Goal: Task Accomplishment & Management: Complete application form

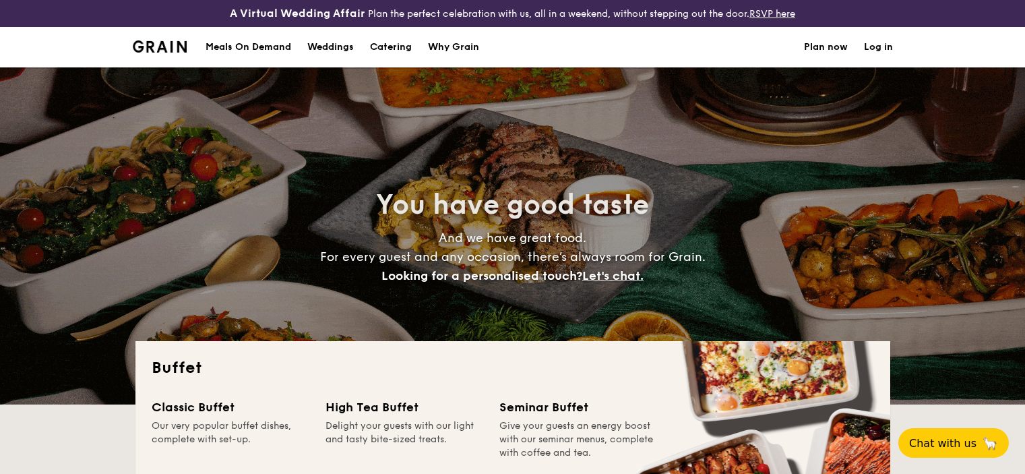
select select
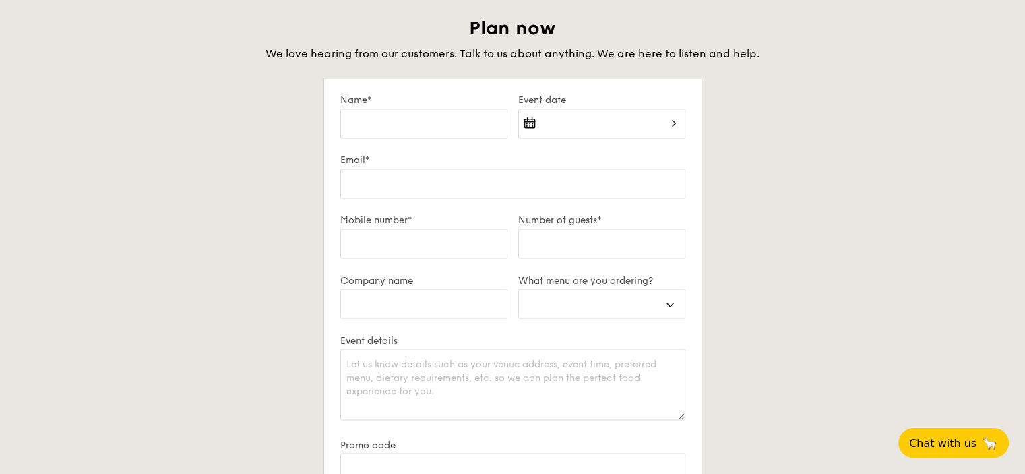
scroll to position [2325, 0]
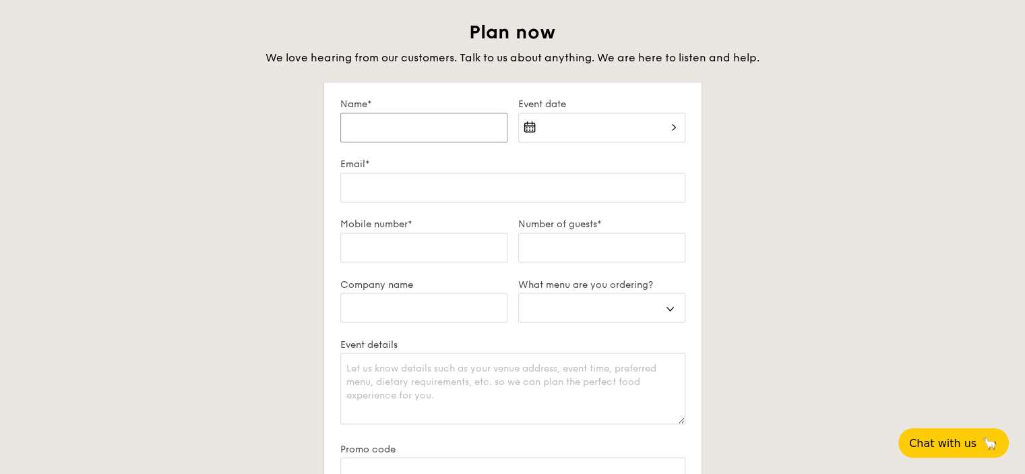
click at [353, 142] on input "Name*" at bounding box center [423, 127] width 167 height 30
type input "D"
select select
type input "Do"
select select
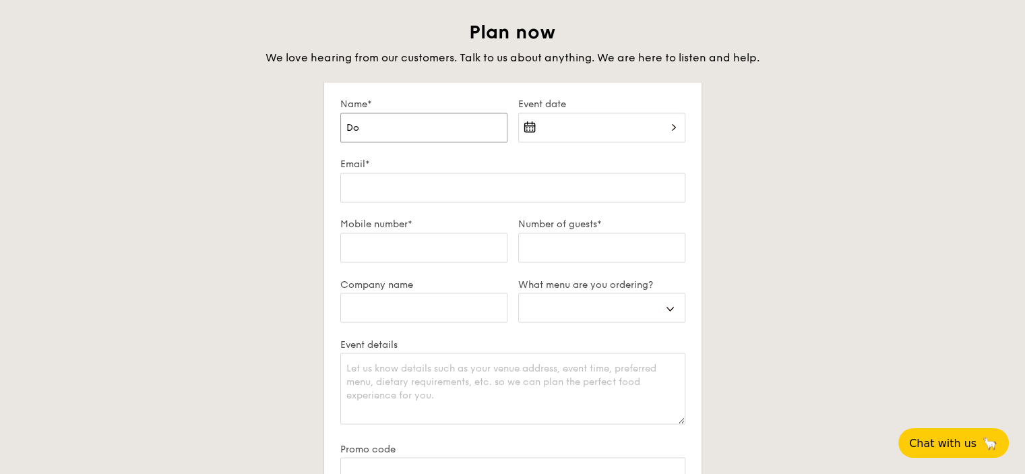
type input "Dor"
select select
type input "[PERSON_NAME]"
select select
type input "Dorin"
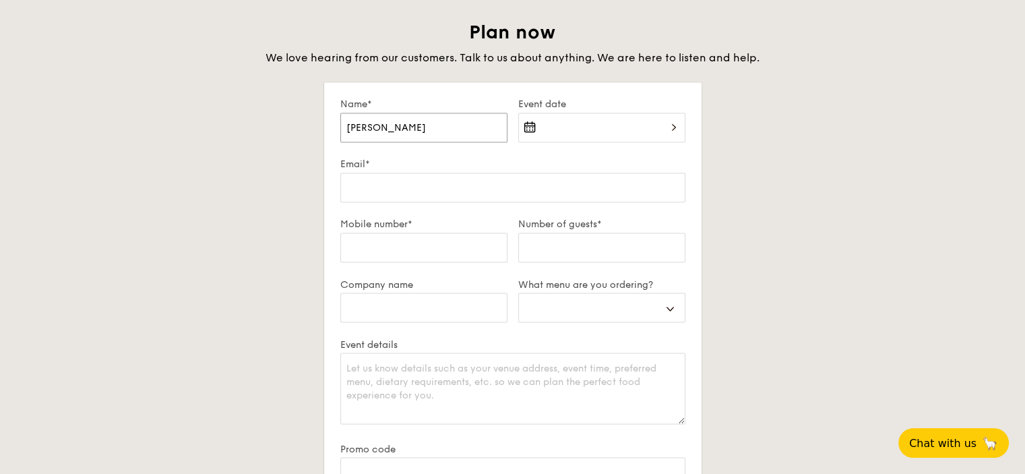
select select
type input "[PERSON_NAME]"
select select
type input "[PERSON_NAME]"
select select
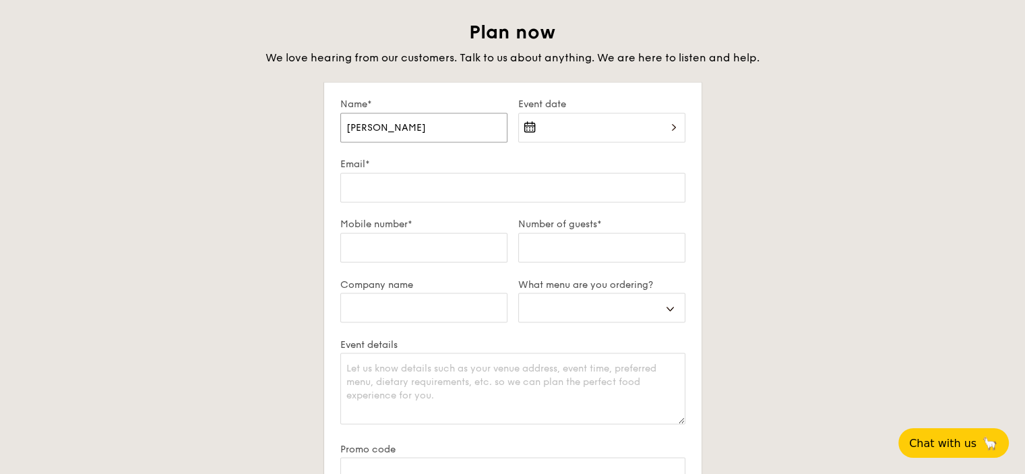
type input "[PERSON_NAME] C"
select select
type input "[PERSON_NAME]"
select select
type input "[PERSON_NAME] Che"
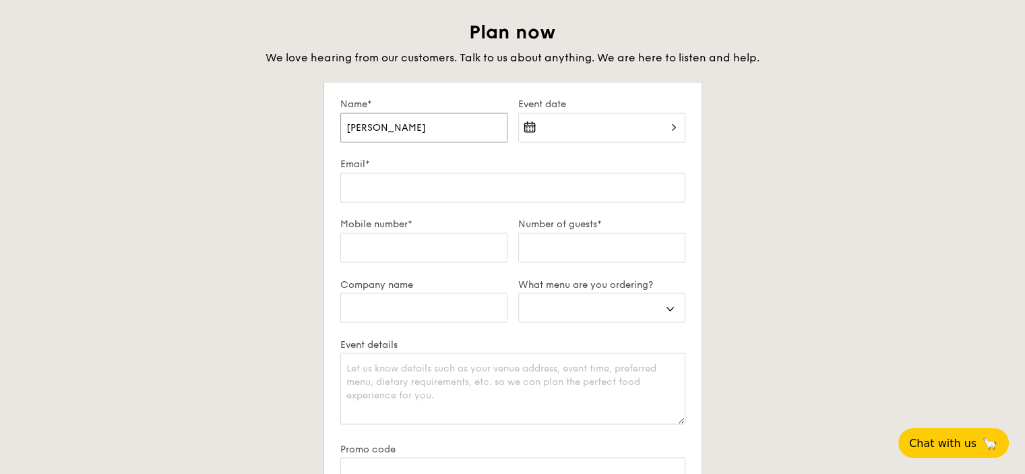
select select
type input "[PERSON_NAME]"
select select
type input "[PERSON_NAME]"
click at [618, 155] on div at bounding box center [601, 135] width 167 height 46
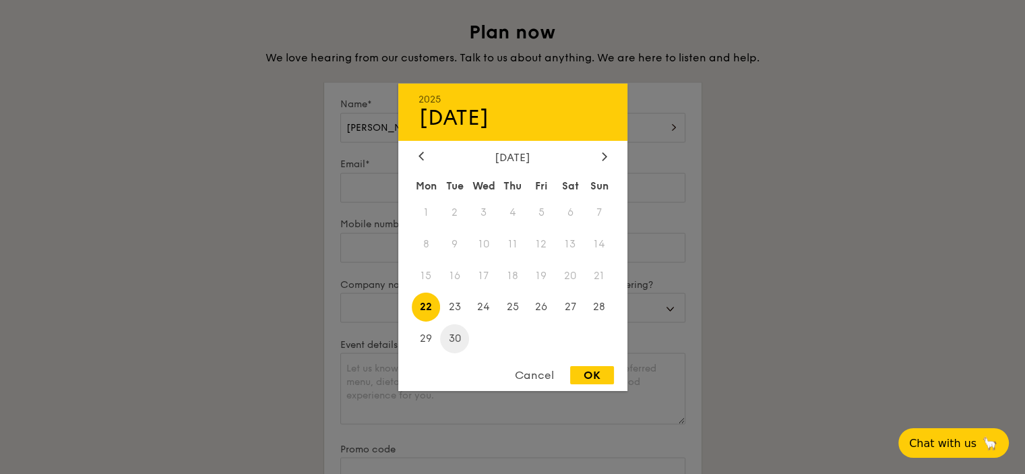
click at [454, 339] on span "30" at bounding box center [454, 338] width 29 height 29
drag, startPoint x: 612, startPoint y: 379, endPoint x: 599, endPoint y: 359, distance: 23.9
click at [612, 379] on div "OK" at bounding box center [592, 375] width 44 height 18
type input "[DATE]"
select select
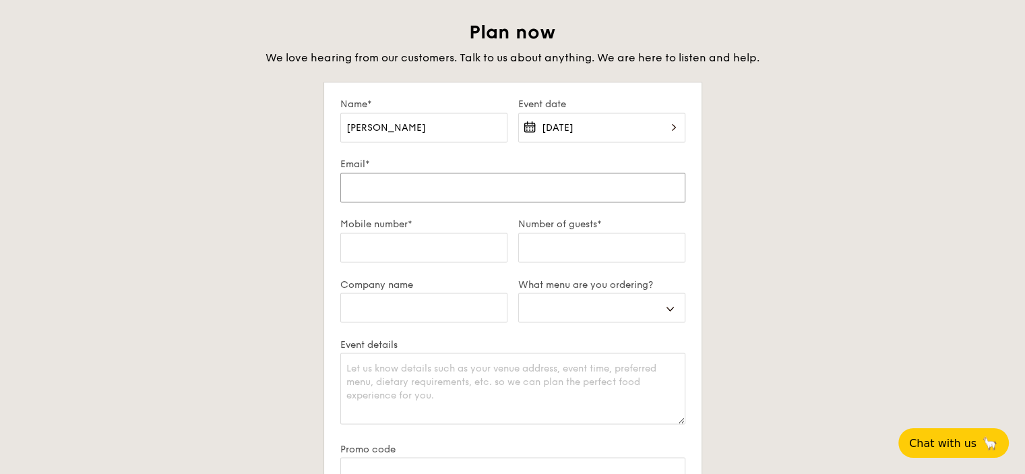
click at [399, 202] on input "Email*" at bounding box center [512, 187] width 345 height 30
type input "d"
select select
type input "do"
select select
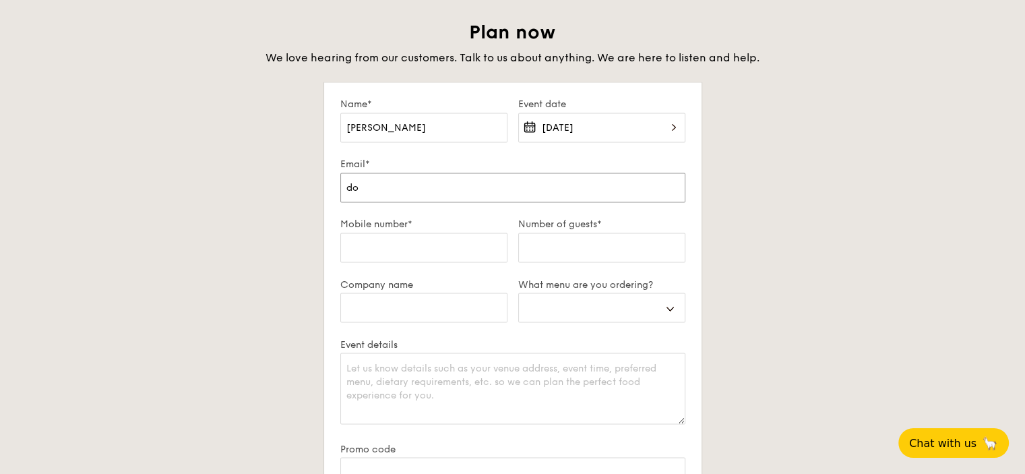
type input "dor"
select select
type input "[PERSON_NAME]"
select select
type input "dorin"
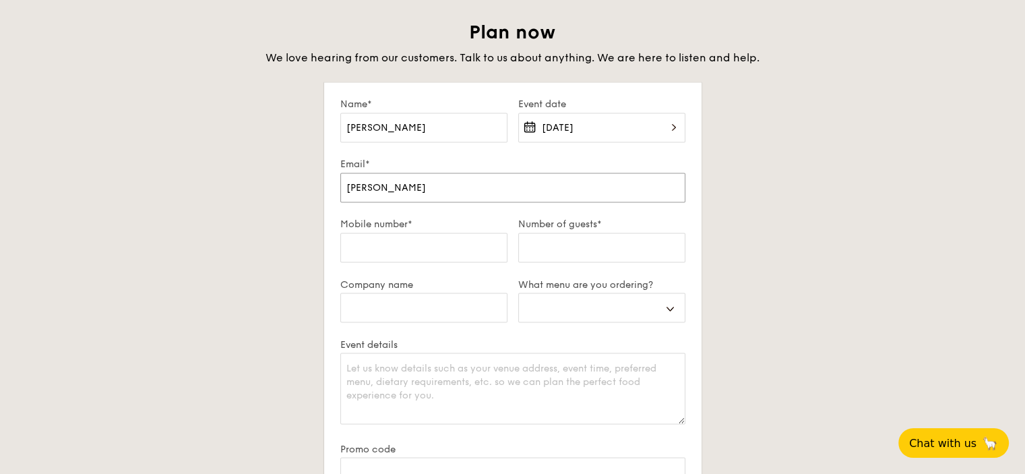
select select
type input "[PERSON_NAME]"
select select
type input "[PERSON_NAME]."
select select
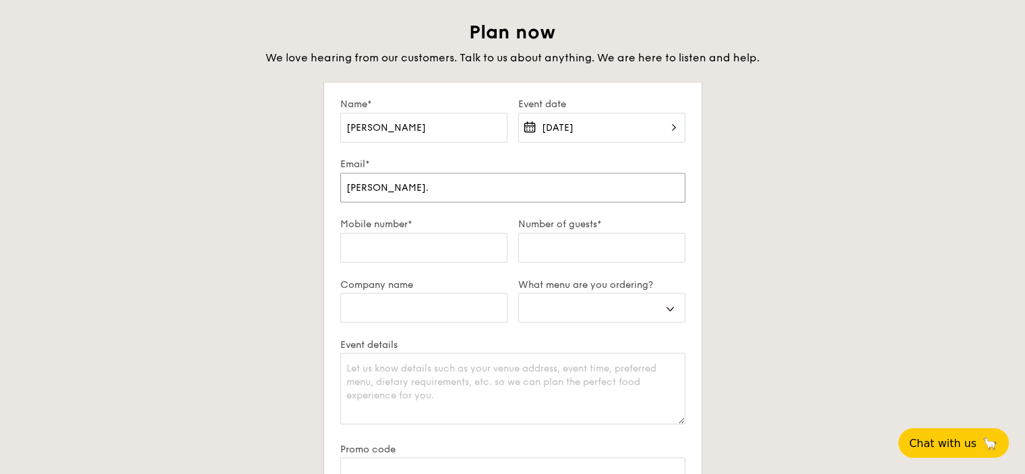
type input "[PERSON_NAME].c"
select select
type input "[PERSON_NAME][DOMAIN_NAME]"
select select
type input "[PERSON_NAME].che"
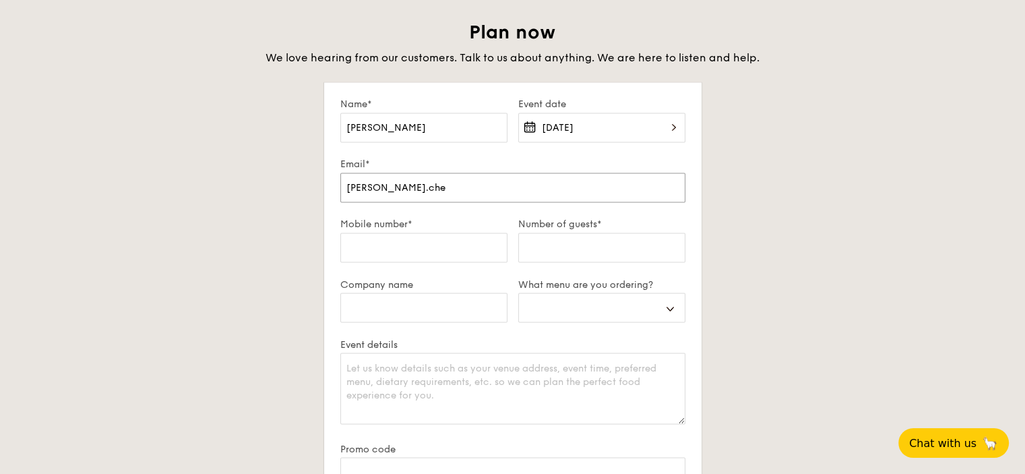
select select
type input "[PERSON_NAME].chee"
select select
type input "[PERSON_NAME].chee@"
select select
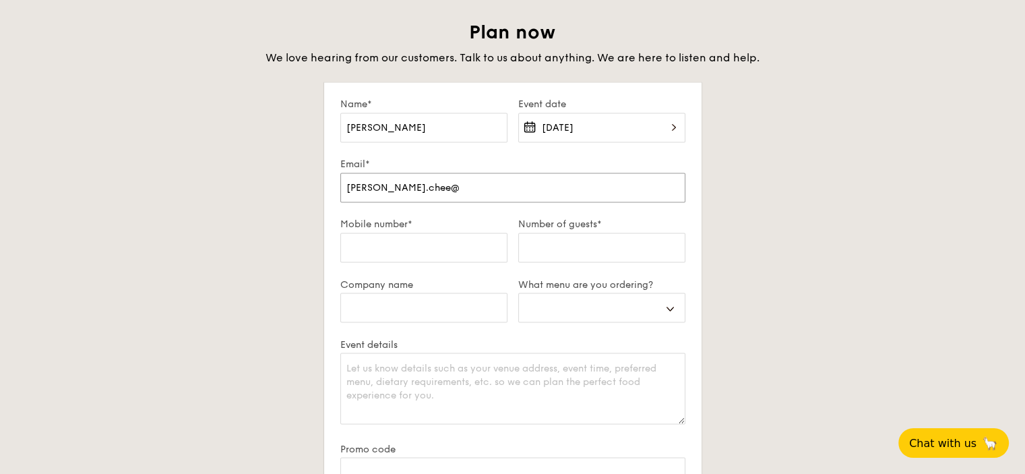
type input "[PERSON_NAME].chee@v"
select select
type input "[PERSON_NAME].chee@vn"
select select
type input "[PERSON_NAME].chee@vnt"
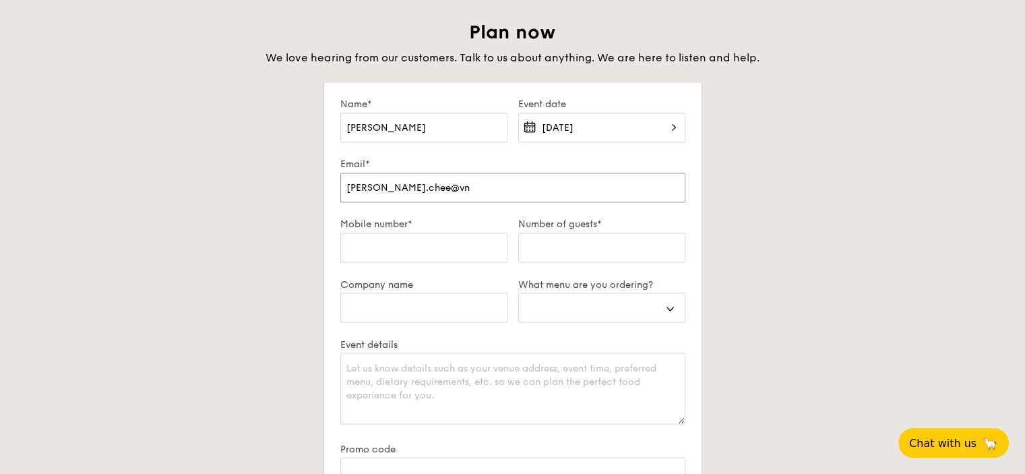
select select
type input "[PERSON_NAME].chee@vntu"
select select
type input "[PERSON_NAME].chee@vntur"
select select
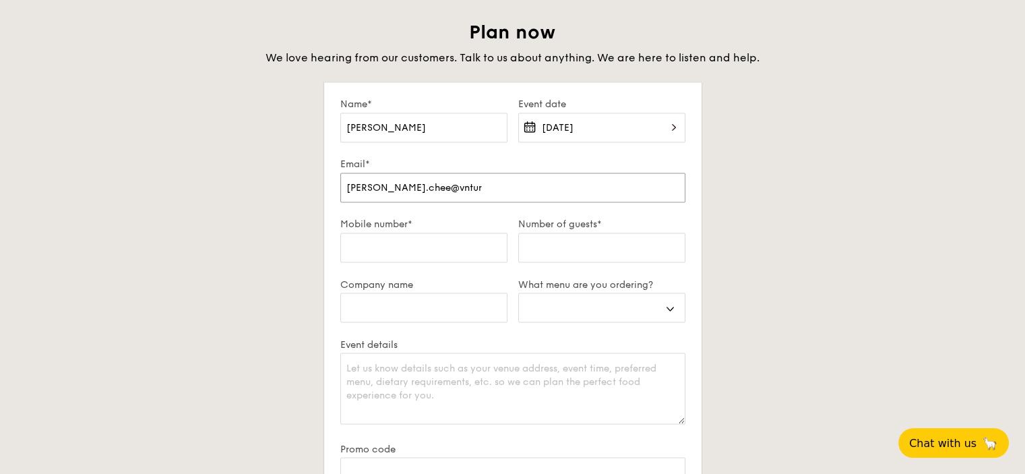
type input "[PERSON_NAME].chee@vntu"
select select
type input "[PERSON_NAME].chee@vnt"
select select
type input "[PERSON_NAME].chee@vn"
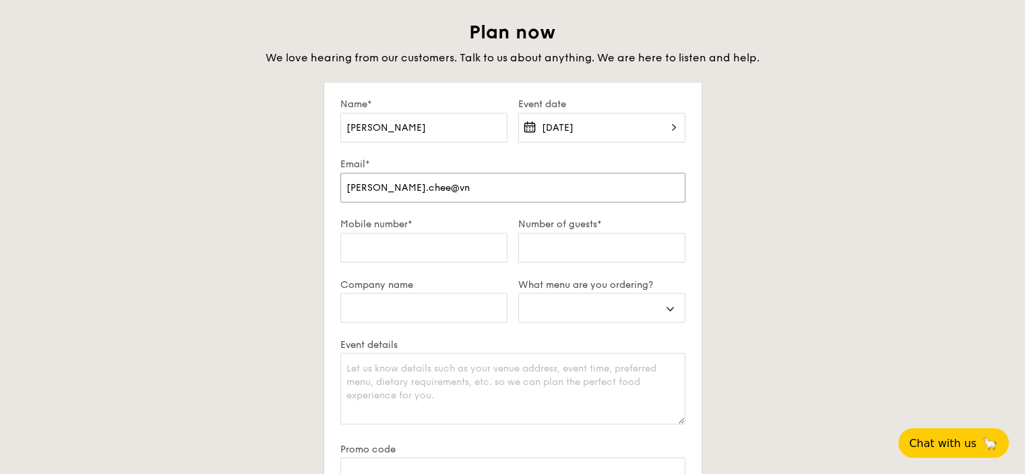
select select
type input "[PERSON_NAME].chee@v"
select select
type input "[PERSON_NAME].chee@ve"
select select
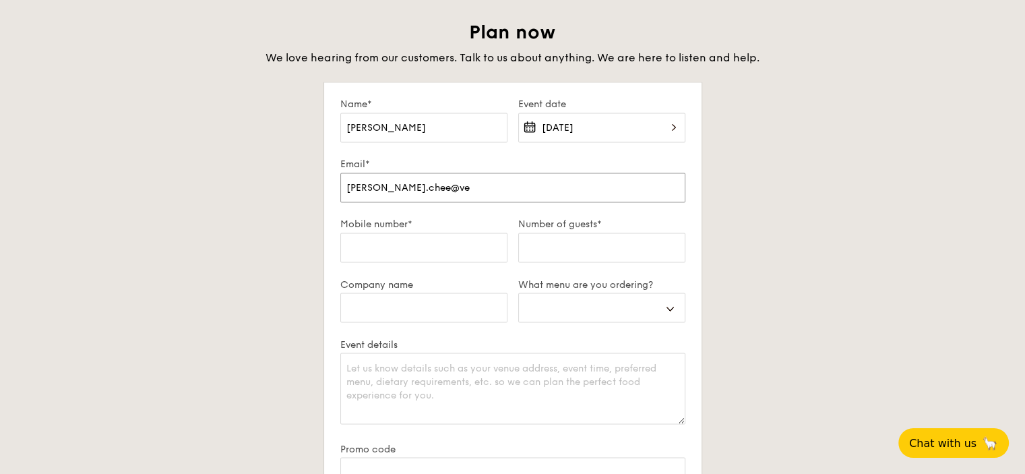
type input "[PERSON_NAME].chee@ven"
select select
type input "[PERSON_NAME].chee@vent"
select select
type input "[PERSON_NAME].chee@ventu"
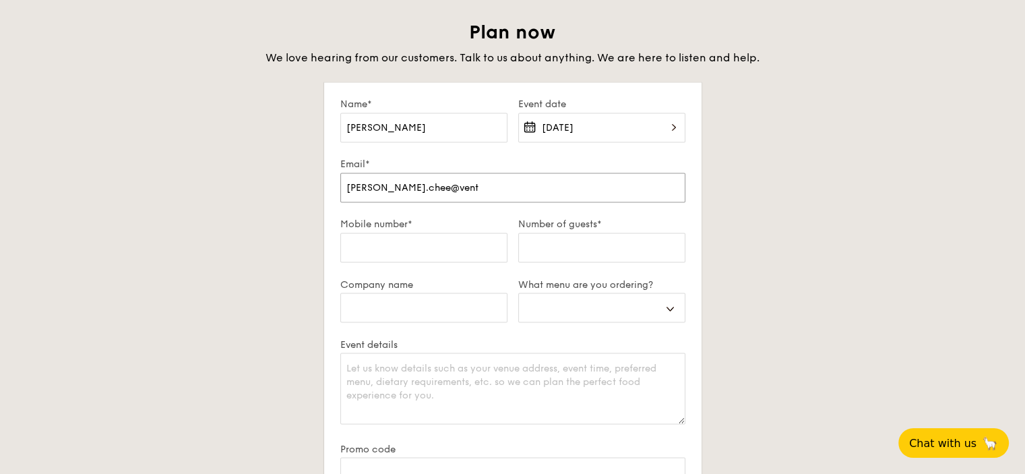
select select
type input "[PERSON_NAME].chee@ventur"
select select
type input "[PERSON_NAME].chee@venture"
select select
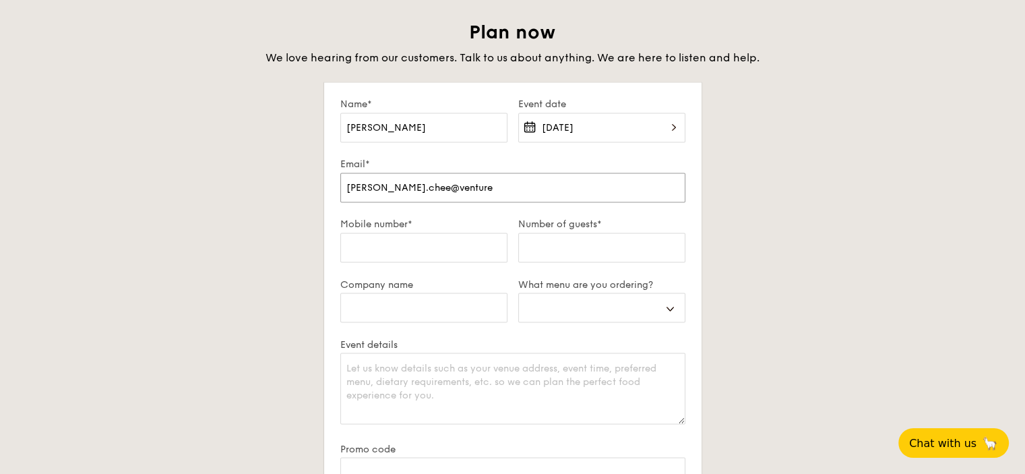
type input "[PERSON_NAME].chee@venture."
select select
type input "[PERSON_NAME].chee@venture.c"
select select
type input "[PERSON_NAME][EMAIL_ADDRESS][DOMAIN_NAME]"
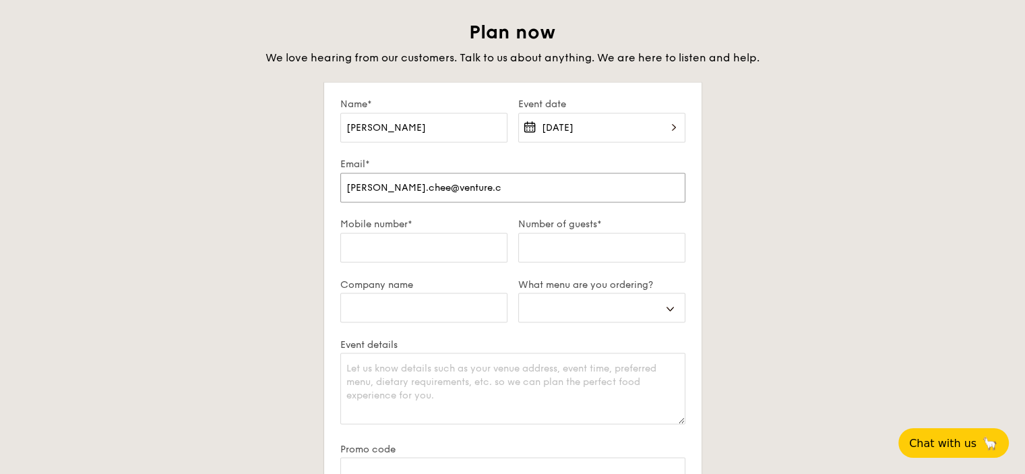
select select
type input "[PERSON_NAME][EMAIL_ADDRESS][DOMAIN_NAME]"
select select
type input "[PERSON_NAME][EMAIL_ADDRESS][DOMAIN_NAME]."
select select
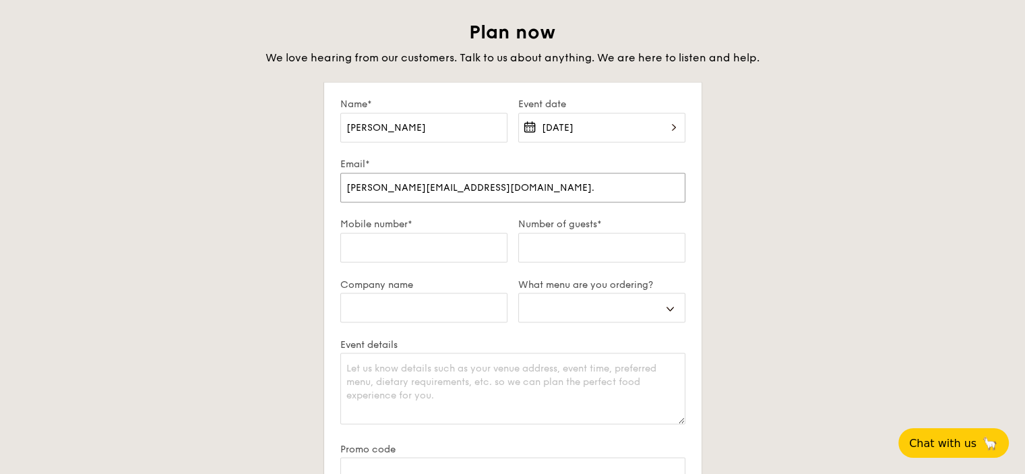
type input "[PERSON_NAME].chee@venture.com.s"
select select
type input "[PERSON_NAME][EMAIL_ADDRESS][DOMAIN_NAME]"
select select
type input "[PERSON_NAME][EMAIL_ADDRESS][DOMAIN_NAME]"
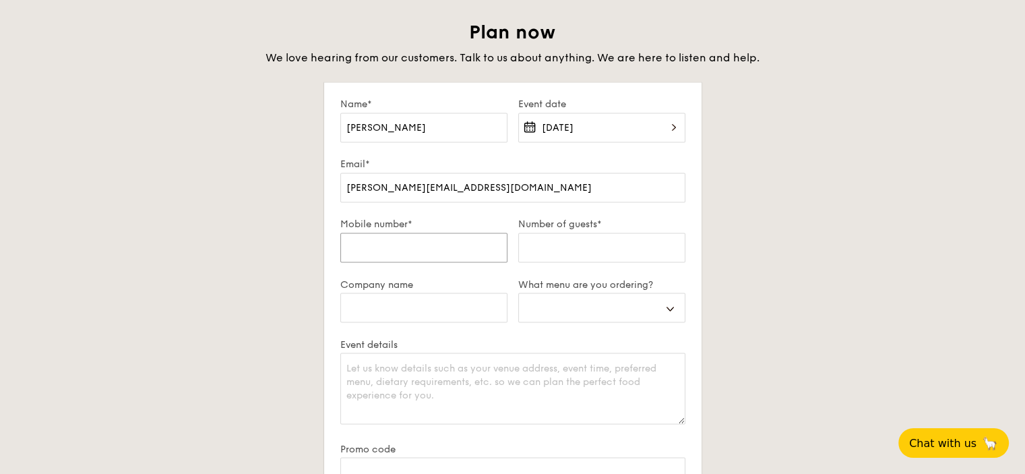
click at [394, 262] on input "Mobile number*" at bounding box center [423, 247] width 167 height 30
type input "9"
select select
type input "90"
select select
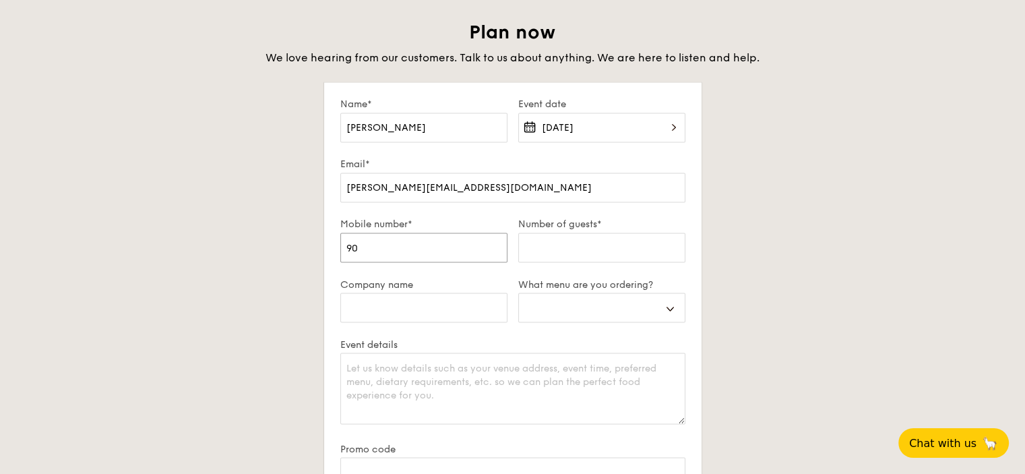
type input "900"
select select
type input "9009"
select select
type input "90091"
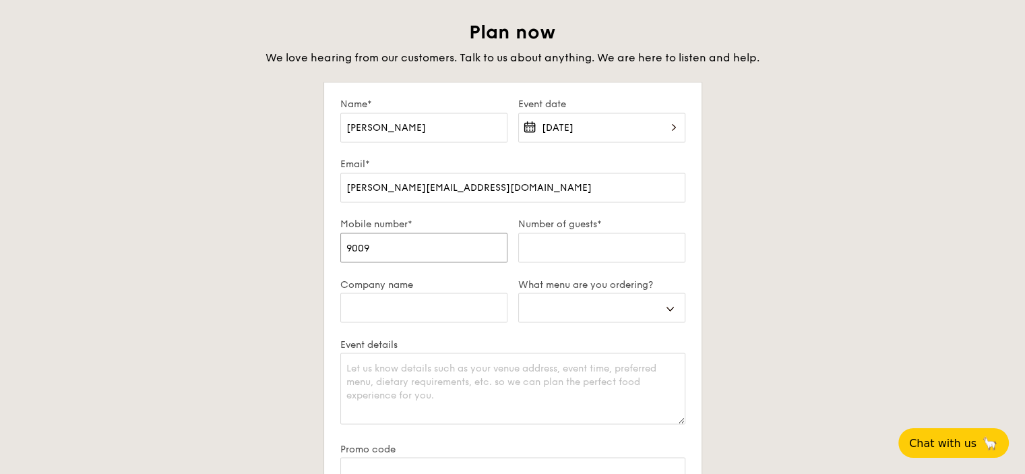
select select
type input "900912"
select select
type input "9009128"
select select
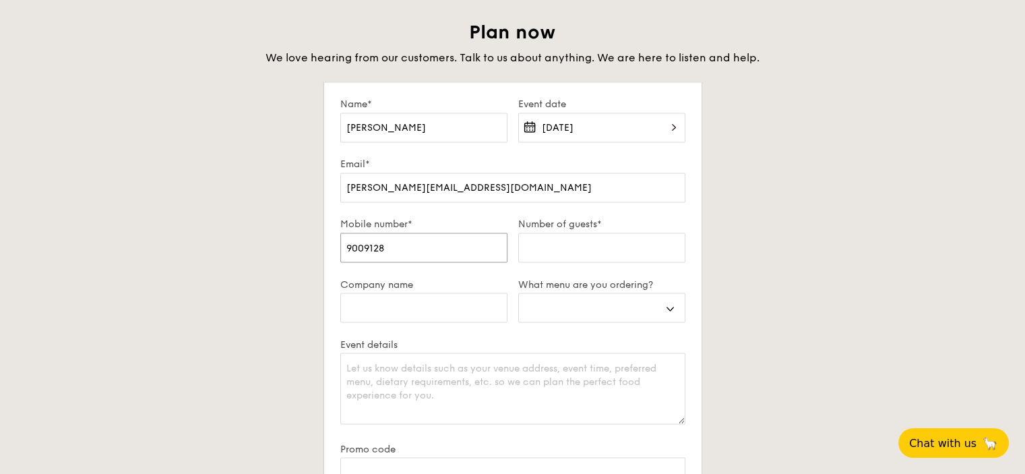
type input "90091286"
select select
type input "90091286"
click at [533, 262] on input "Number of guests*" at bounding box center [601, 247] width 167 height 30
type input "5"
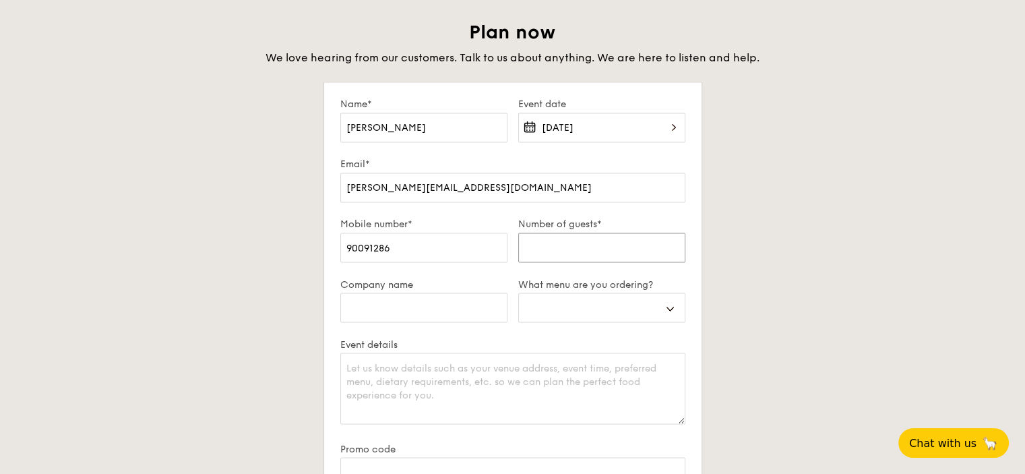
select select
type input "50"
select select
type input "50"
click at [486, 322] on input "Company name" at bounding box center [423, 307] width 167 height 30
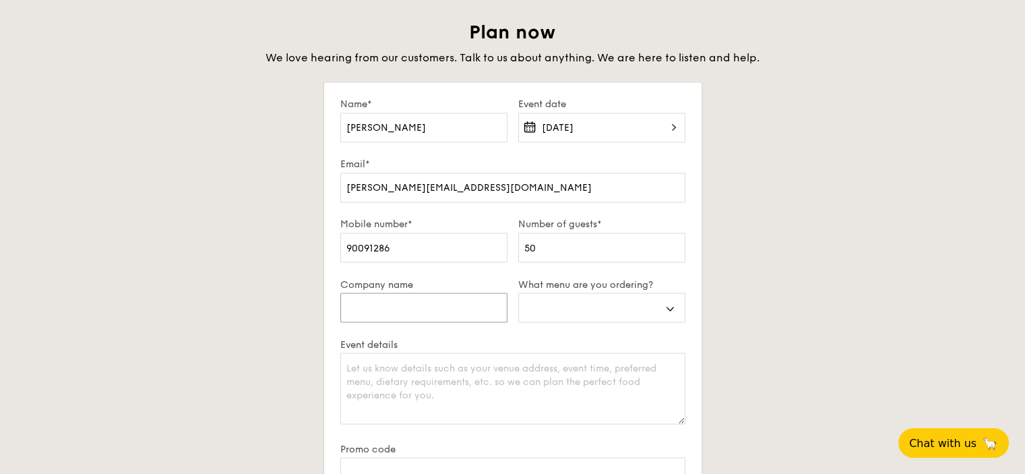
type input "V"
select select
type input "Ve"
select select
type input "Ven"
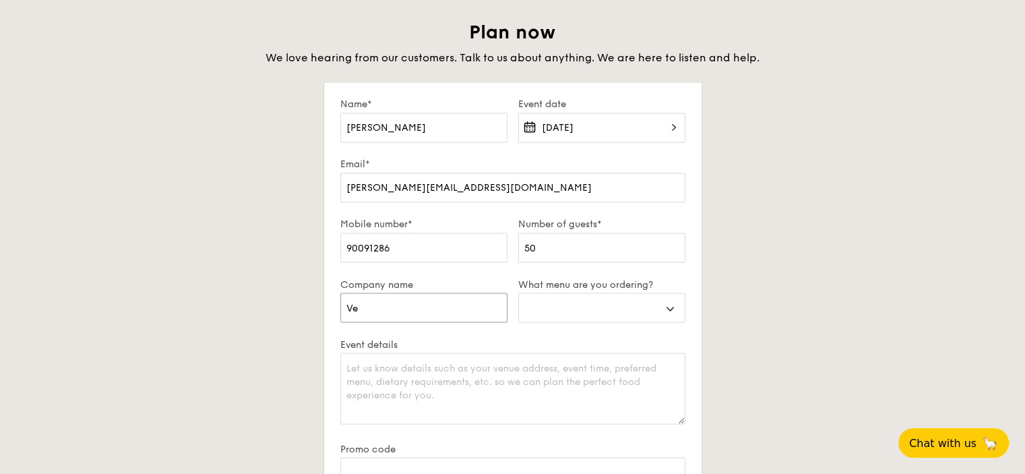
select select
type input "Ventu"
select select
type input "Ventur"
select select
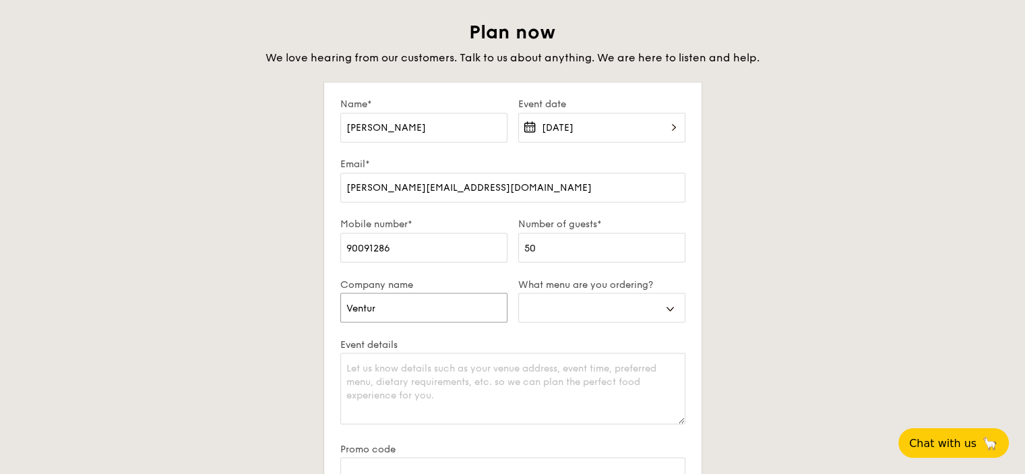
type input "Venture"
select select
type input "Venture"
select select
type input "Venture I"
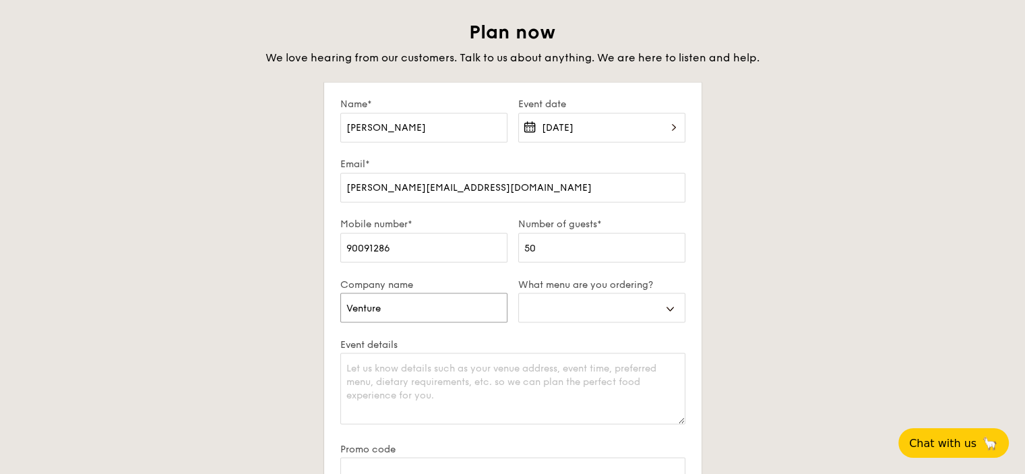
select select
type input "Venture In"
select select
type input "Venture Int"
select select
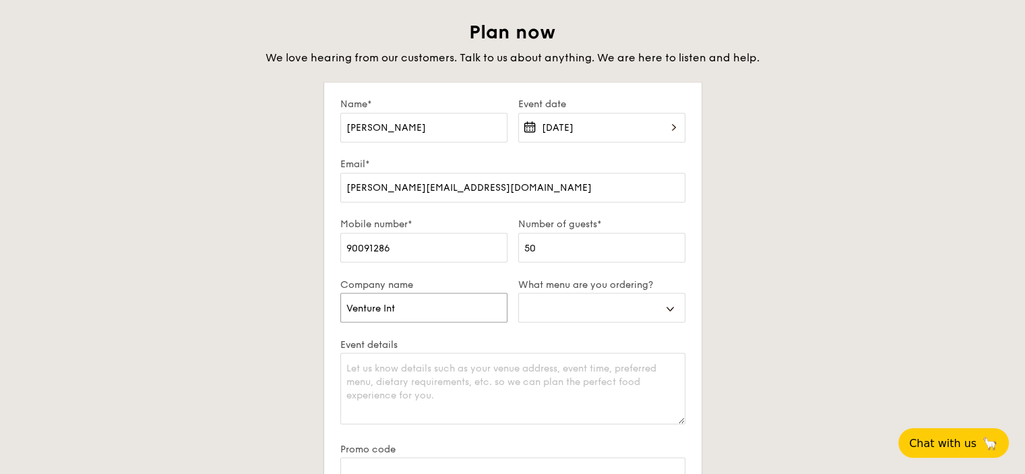
type input "Venture Inte"
select select
type input "Venture Inter"
select select
type input "Venture Intern"
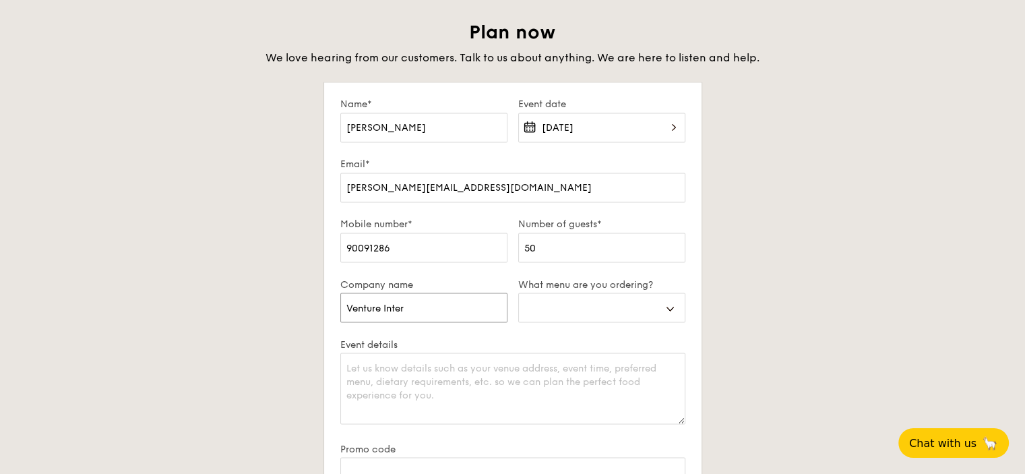
select select
type input "Venture Interna"
select select
type input "Venture Internat"
select select
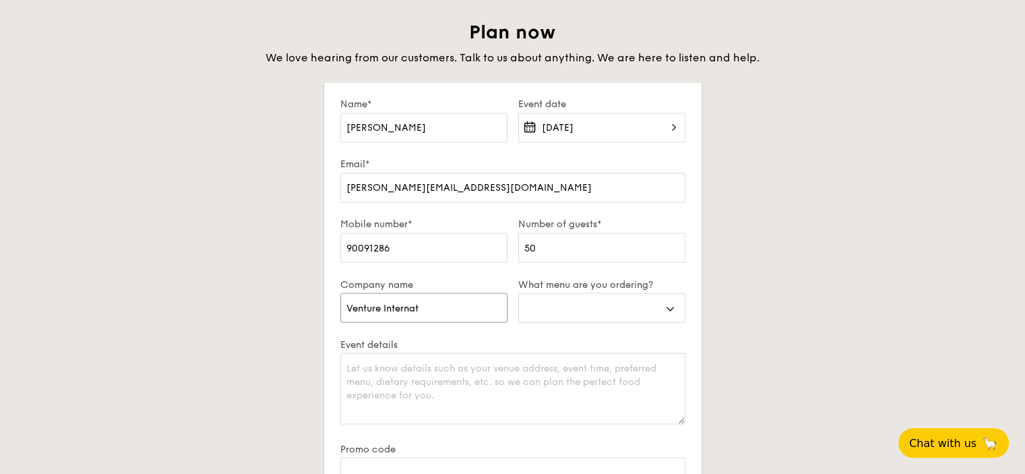
type input "Venture Internati"
select select
type input "Venture Internatio"
select select
type input "Venture Internation"
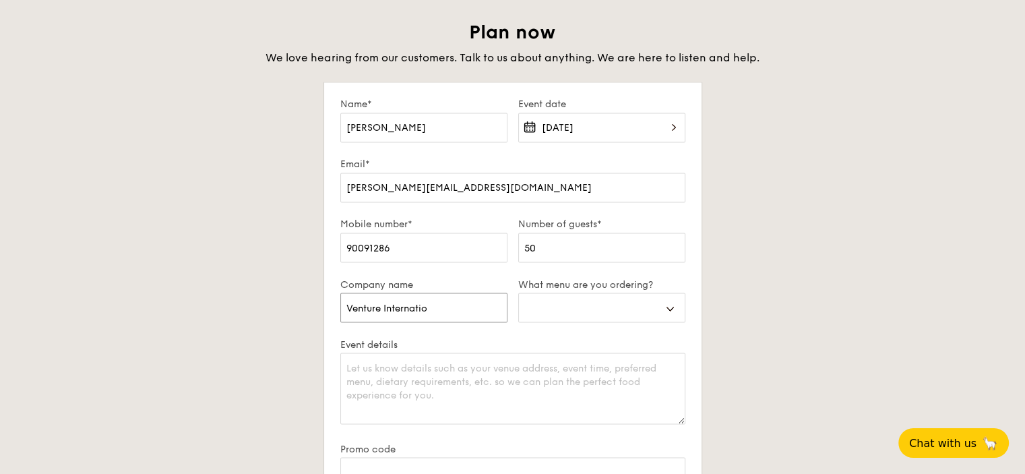
select select
type input "Venture Internationa"
select select
type input "Venture International"
select select
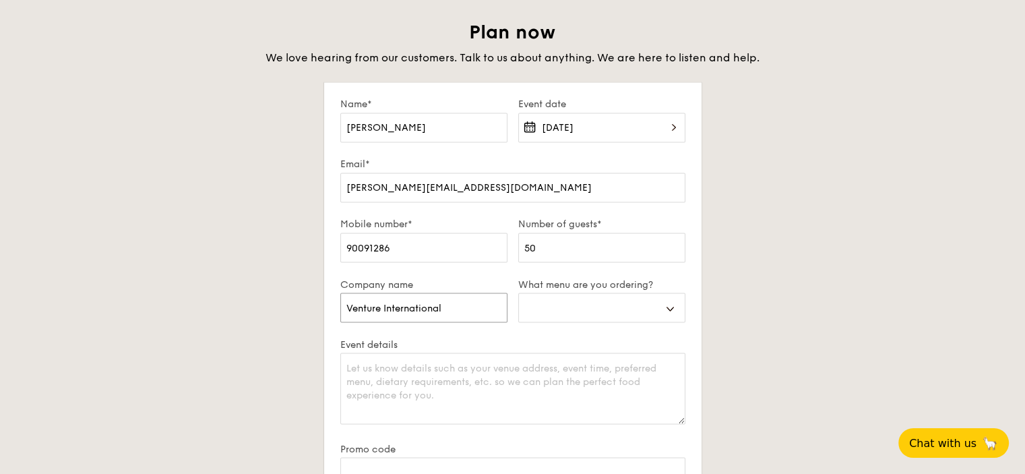
type input "Venture International"
select select
type input "Venture International P"
select select
type input "Venture International Pt"
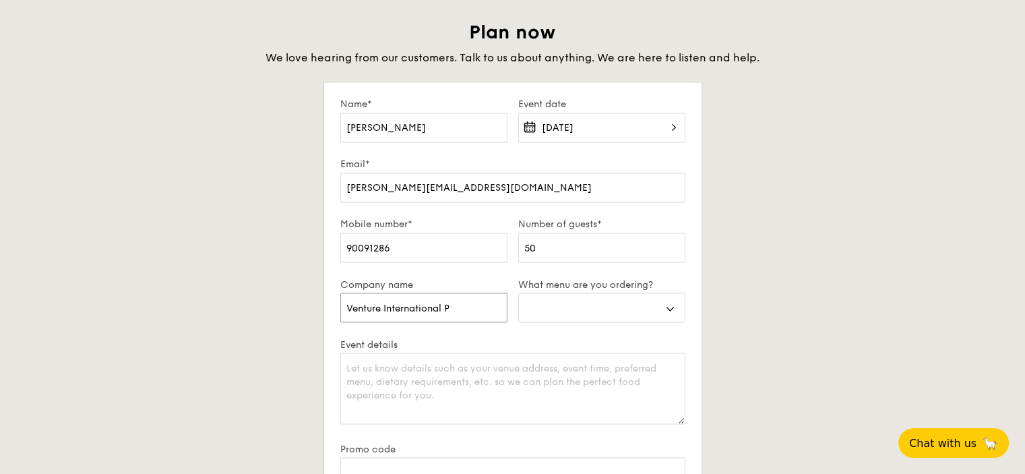
select select
type input "Venture International Pte"
select select
type input "Venture International Pte"
select select
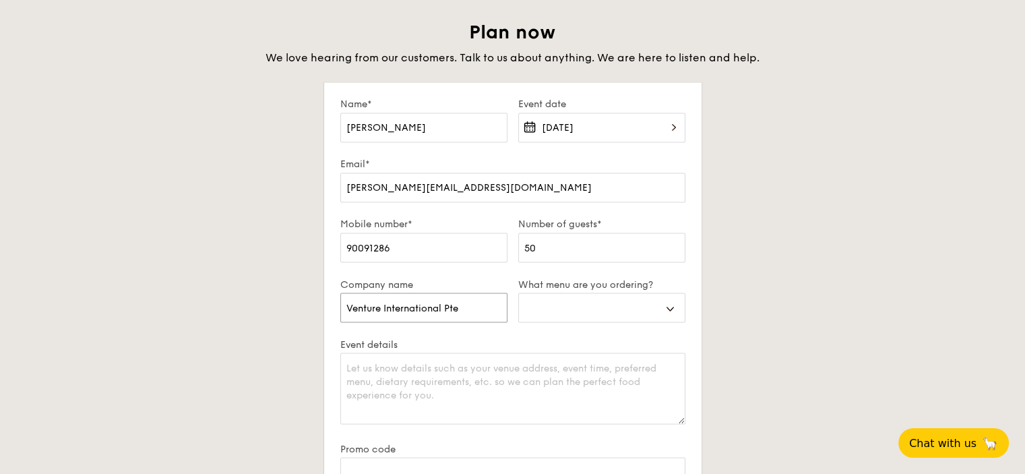
type input "Venture International Pte L"
select select
type input "Venture International Pte Lt"
select select
type input "Venture International Pte Ltd"
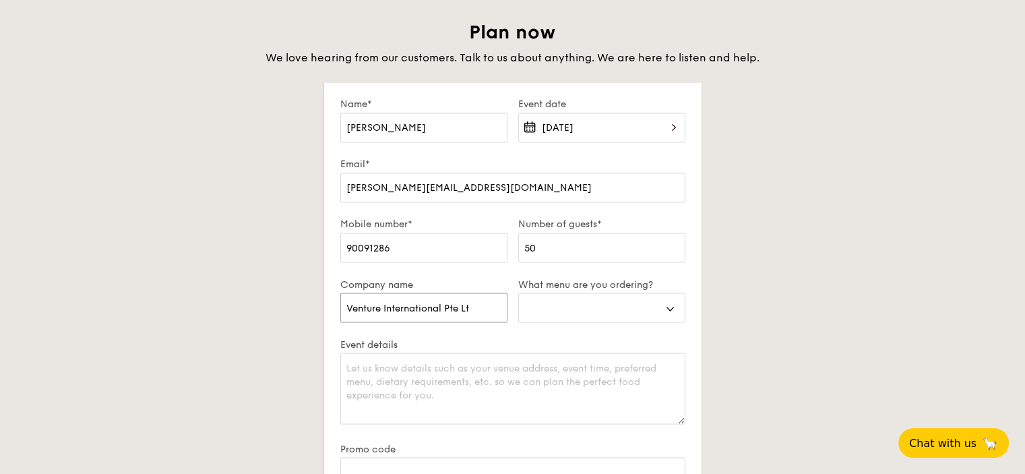
select select
type input "Venture International Pte Ltd"
click at [616, 322] on select "Buffet Mini Buffet High Tea Canapés Meal Boxes Wedding" at bounding box center [601, 307] width 167 height 30
select select "buffet"
click at [518, 321] on select "Buffet Mini Buffet High Tea Canapés Meal Boxes Wedding" at bounding box center [601, 307] width 167 height 30
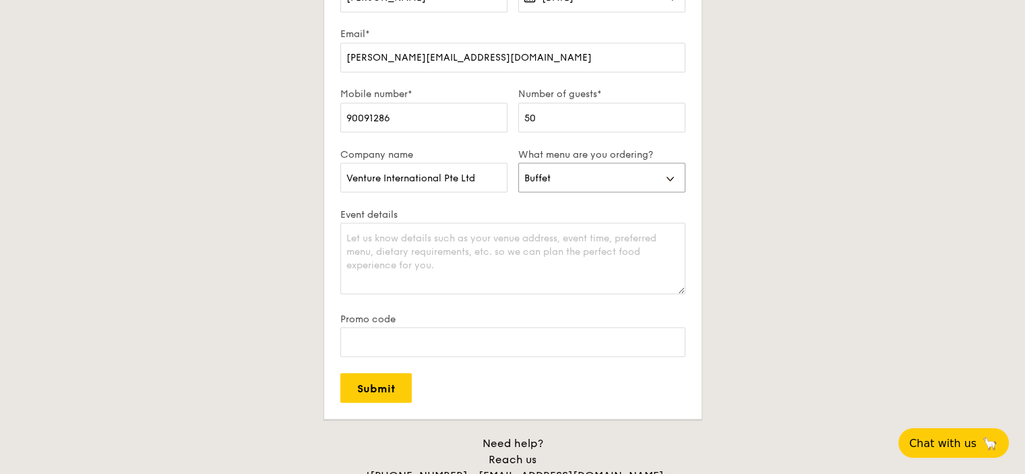
scroll to position [2460, 0]
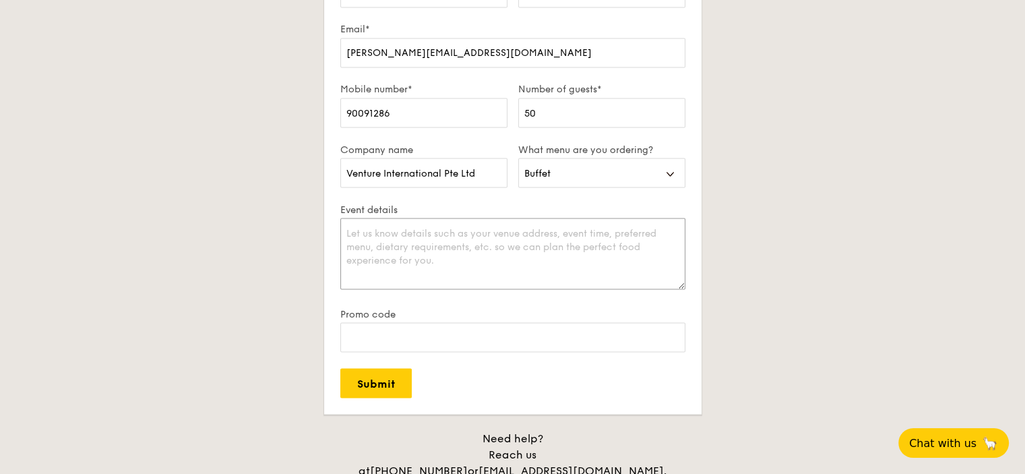
click at [417, 269] on textarea "Event details" at bounding box center [512, 253] width 345 height 71
paste textarea "739152"
click at [682, 266] on textarea "Venue address: GES Manufacturing - [STREET_ADDRESS]" at bounding box center [512, 253] width 345 height 71
click at [419, 352] on input "Promo code" at bounding box center [512, 337] width 345 height 30
click at [683, 262] on textarea "Venue address: GES Manufacturing - [STREET_ADDRESS]" at bounding box center [512, 253] width 345 height 71
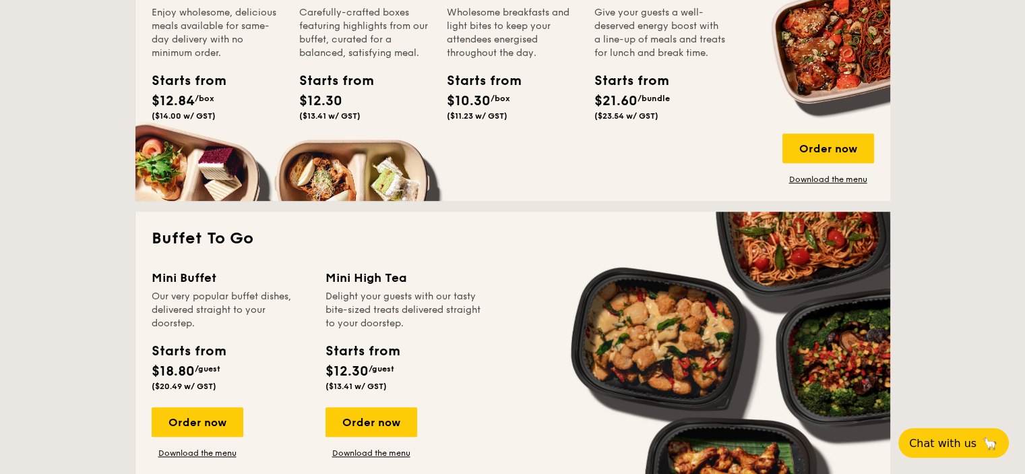
scroll to position [776, 0]
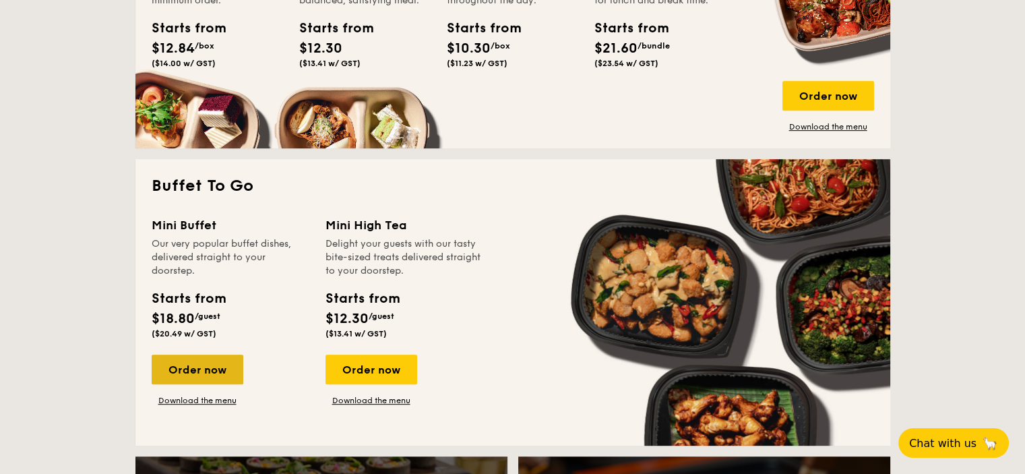
type textarea "Venue address: GES Manufacturing - [STREET_ADDRESS]"
click at [189, 377] on div "Order now" at bounding box center [198, 369] width 92 height 30
